Goal: Find specific fact: Find contact information

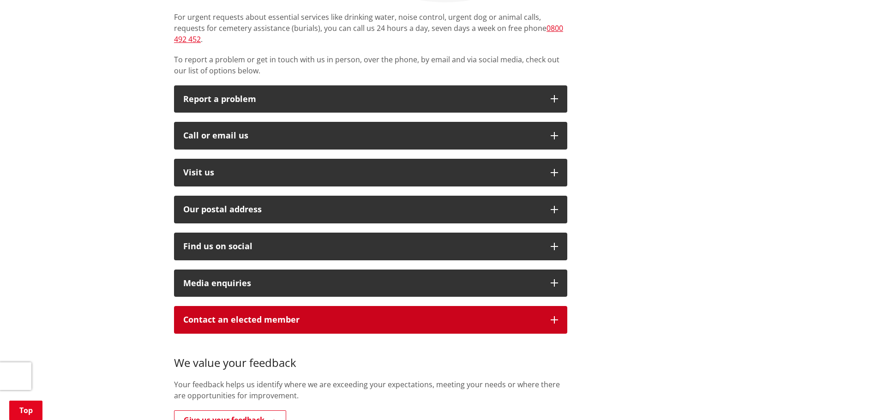
scroll to position [231, 0]
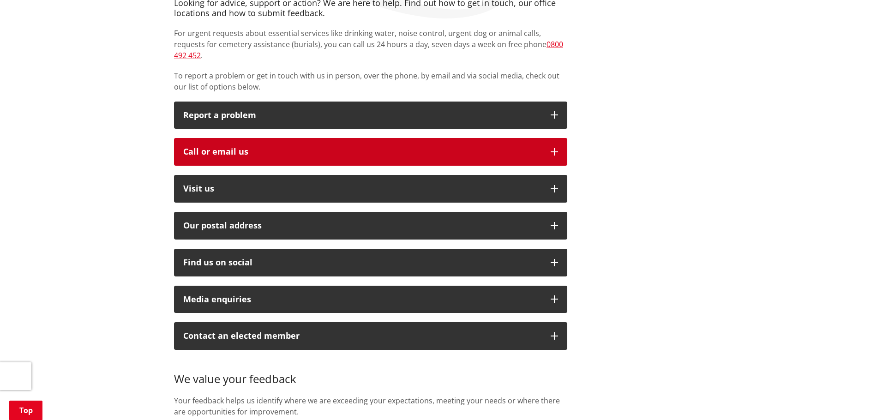
click at [308, 147] on div "Call or email us" at bounding box center [362, 151] width 358 height 9
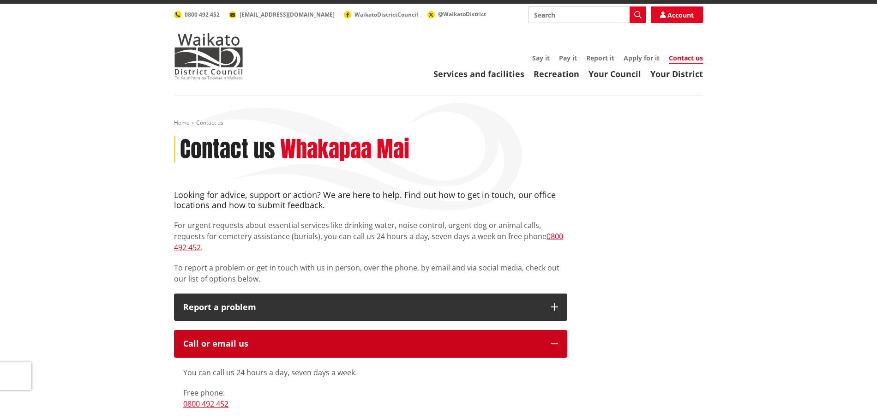
scroll to position [0, 0]
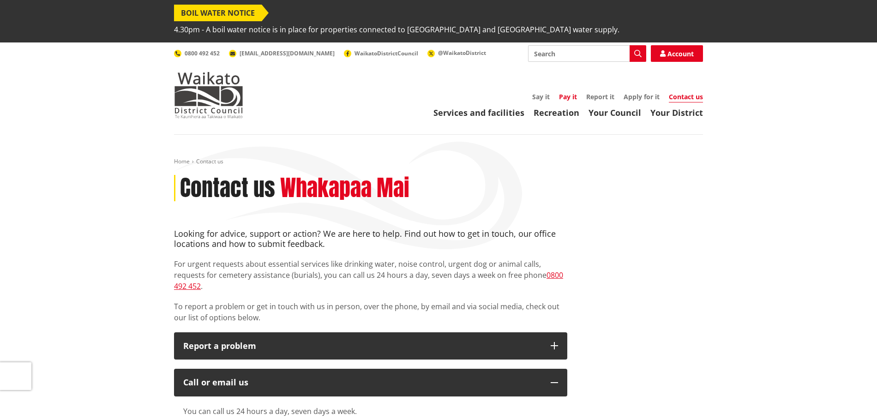
click at [567, 92] on link "Pay it" at bounding box center [568, 96] width 18 height 9
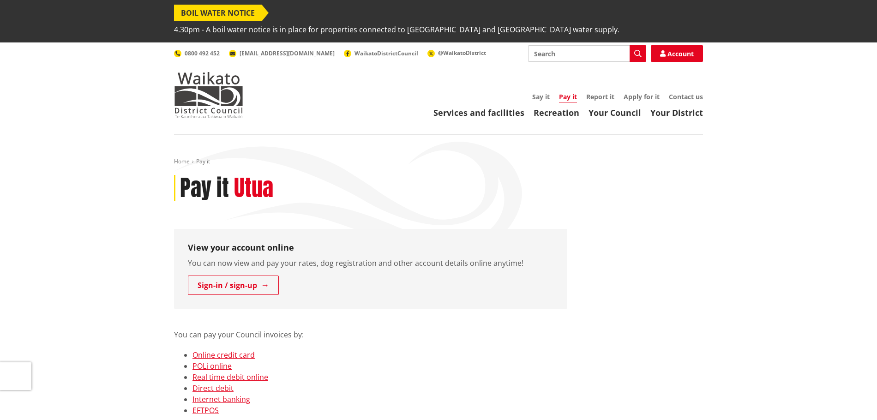
click at [225, 394] on link "Internet banking" at bounding box center [221, 399] width 58 height 10
